Goal: Register for event/course

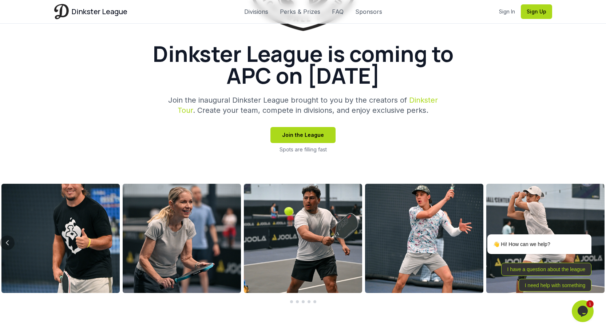
click at [313, 134] on button "Join the League" at bounding box center [303, 135] width 65 height 16
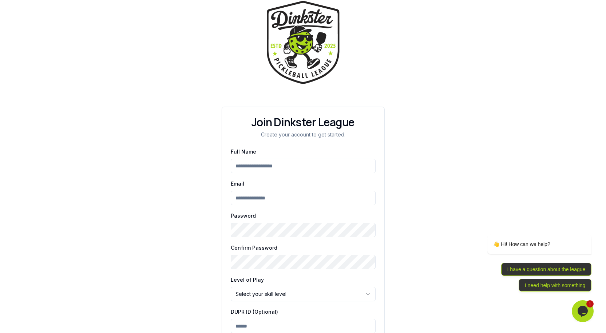
scroll to position [64, 0]
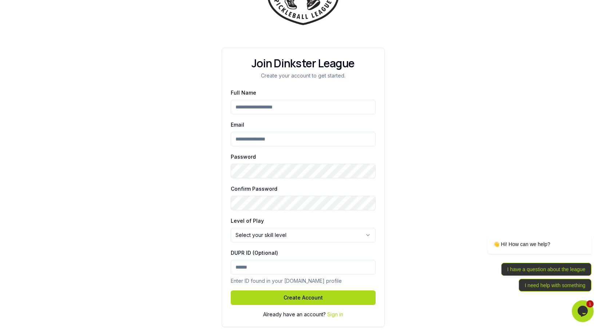
click at [263, 268] on input "DUPR ID (Optional)" at bounding box center [303, 267] width 145 height 15
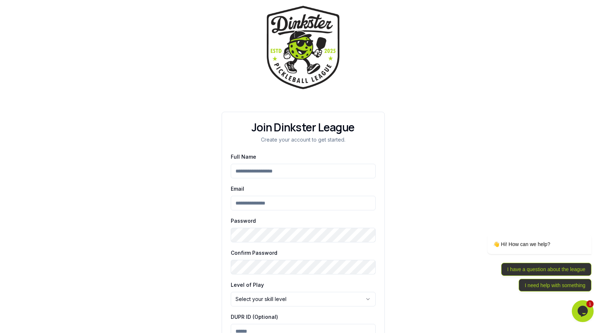
click at [260, 171] on input "Full Name" at bounding box center [303, 171] width 145 height 15
type input "*"
click at [273, 170] on input "***" at bounding box center [303, 171] width 145 height 15
type input "**********"
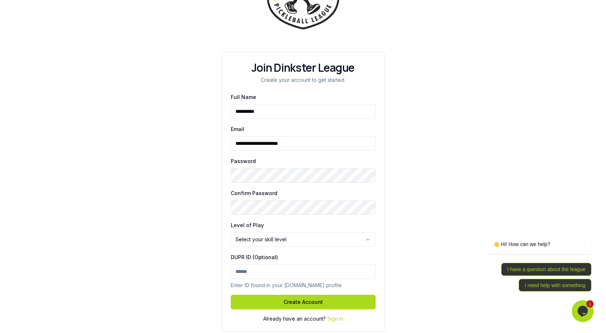
scroll to position [64, 0]
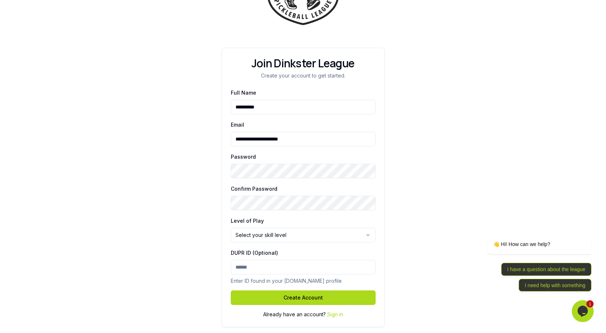
click at [270, 234] on html "**********" at bounding box center [303, 134] width 606 height 397
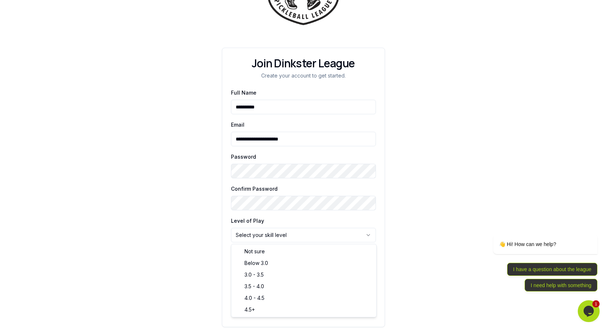
select select "****"
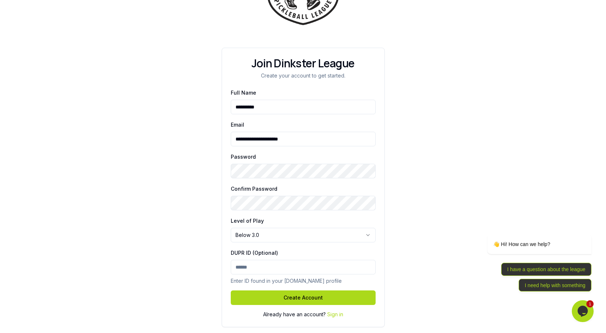
click at [299, 296] on button "Create Account" at bounding box center [303, 298] width 145 height 15
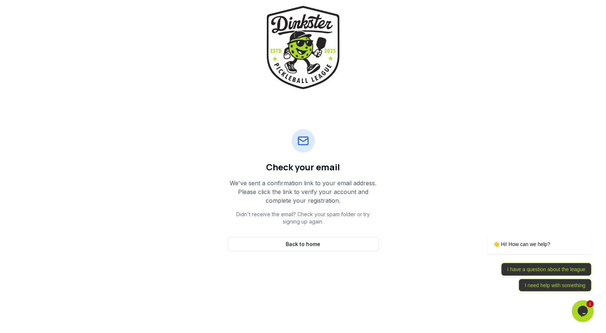
click at [308, 40] on img at bounding box center [303, 47] width 73 height 83
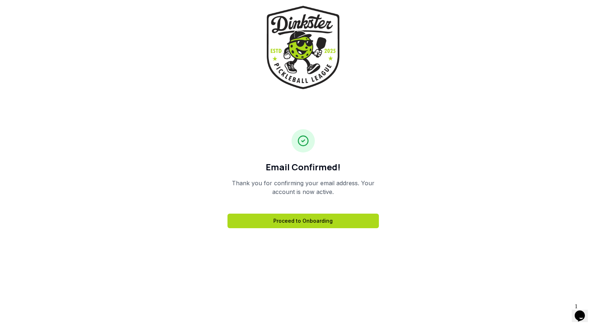
drag, startPoint x: 315, startPoint y: 220, endPoint x: 312, endPoint y: 208, distance: 12.4
click at [315, 220] on link "Proceed to Onboarding" at bounding box center [303, 221] width 151 height 15
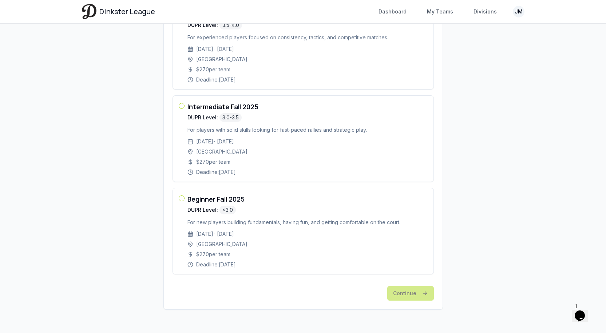
scroll to position [268, 0]
click at [182, 198] on button "button" at bounding box center [182, 199] width 6 height 6
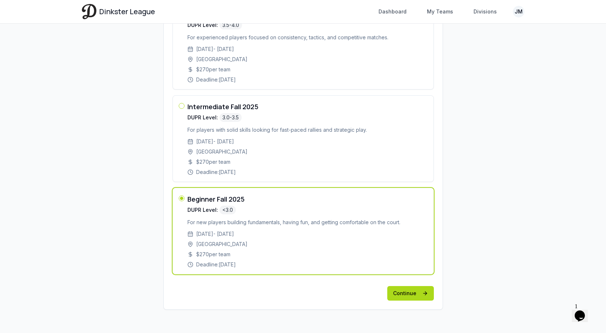
click at [415, 291] on button "Continue" at bounding box center [410, 293] width 47 height 15
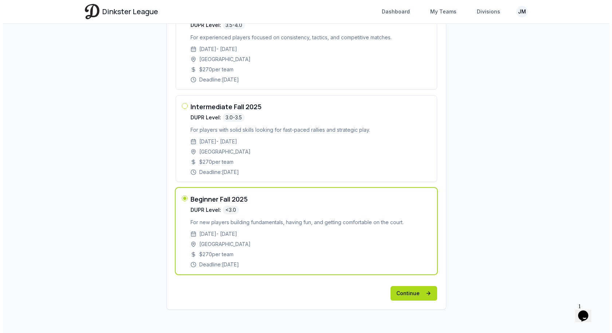
scroll to position [0, 0]
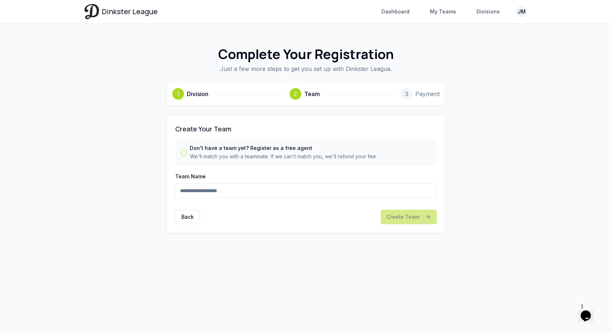
click at [182, 155] on button "Don't have a team yet? Register as a free agent" at bounding box center [184, 153] width 6 height 6
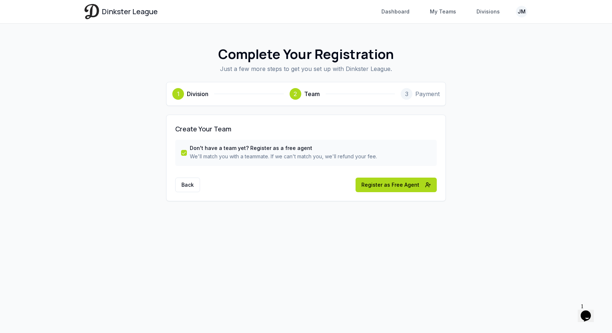
click at [380, 184] on button "Register as Free Agent" at bounding box center [395, 185] width 81 height 15
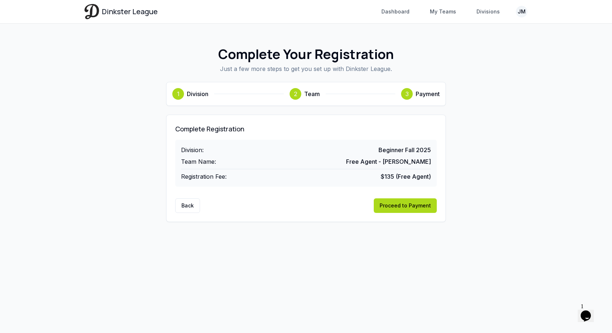
click at [402, 205] on button "Proceed to Payment" at bounding box center [405, 205] width 63 height 15
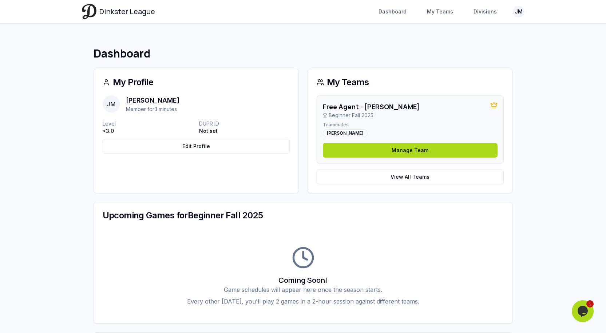
click at [411, 176] on link "View All Teams" at bounding box center [410, 177] width 187 height 15
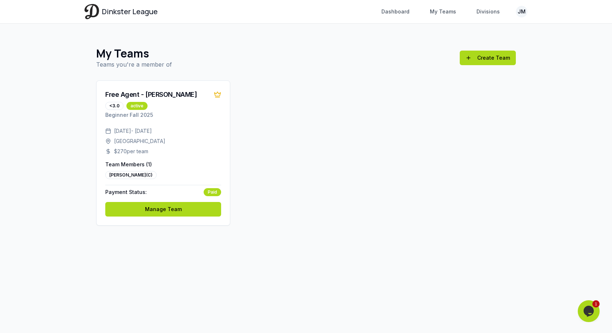
click at [174, 209] on link "Manage Team" at bounding box center [163, 209] width 116 height 15
